Goal: Navigation & Orientation: Find specific page/section

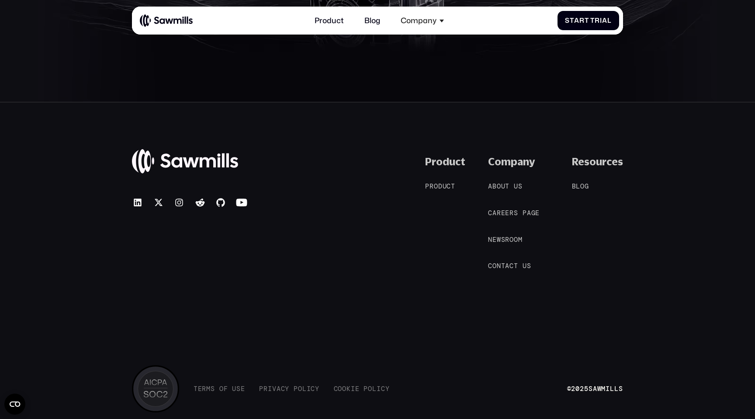
scroll to position [4247, 0]
click at [503, 186] on span "u" at bounding box center [503, 186] width 4 height 8
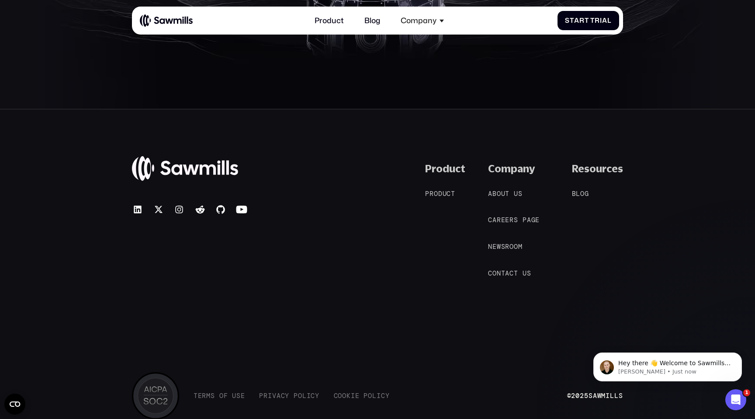
scroll to position [1787, 0]
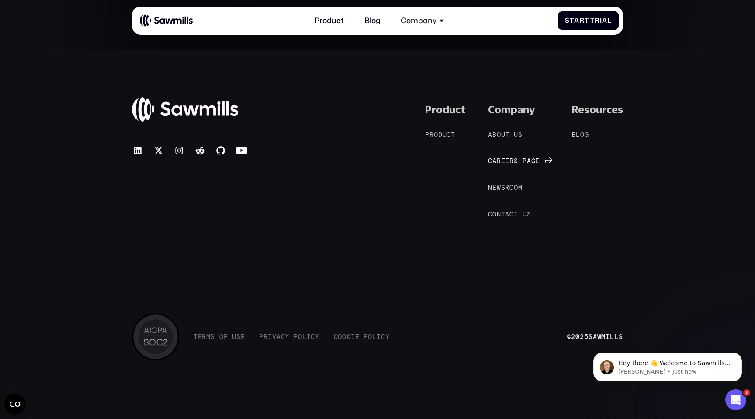
click at [515, 161] on span "s" at bounding box center [516, 161] width 4 height 8
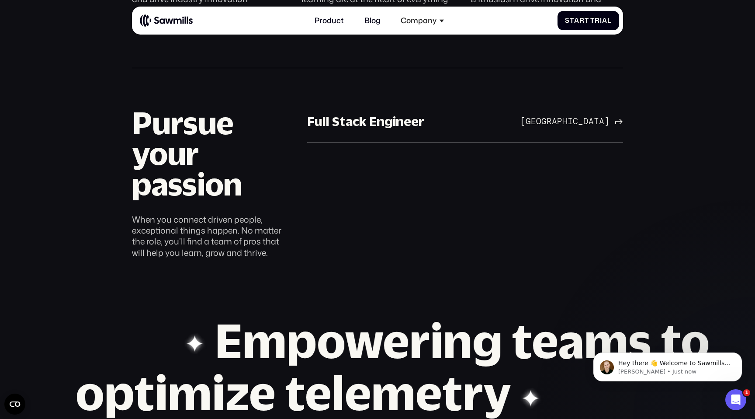
scroll to position [544, 0]
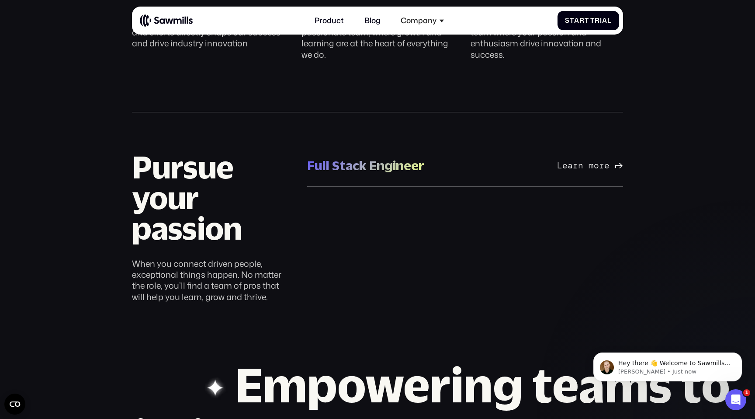
click at [532, 163] on div "San Francisco Bay Area Learn more" at bounding box center [572, 165] width 102 height 10
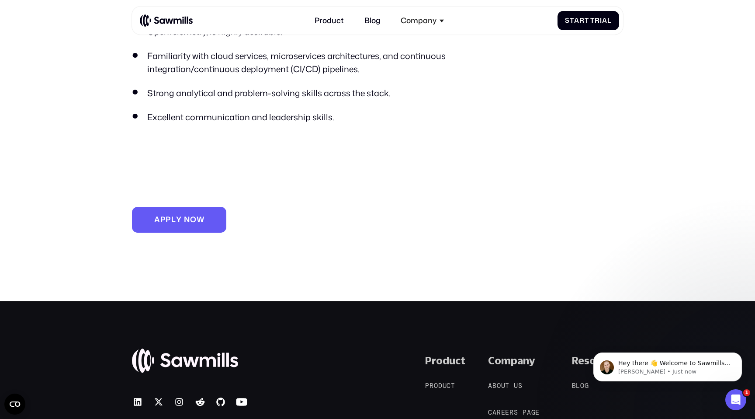
scroll to position [864, 0]
